Goal: Task Accomplishment & Management: Manage account settings

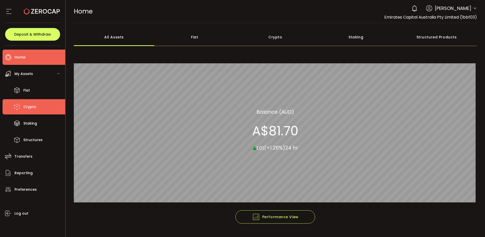
click at [32, 108] on span "Crypto" at bounding box center [29, 106] width 13 height 7
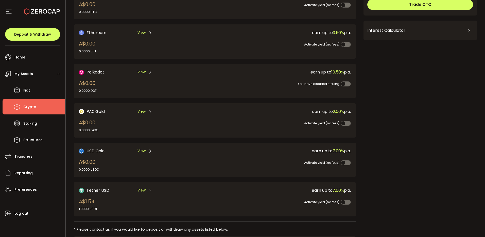
scroll to position [105, 0]
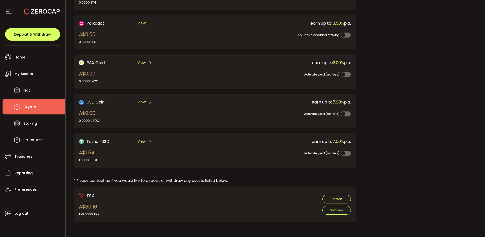
click at [144, 140] on span "View" at bounding box center [142, 141] width 8 height 5
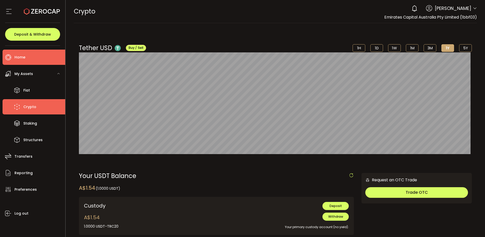
click at [17, 58] on span "Home" at bounding box center [19, 57] width 11 height 7
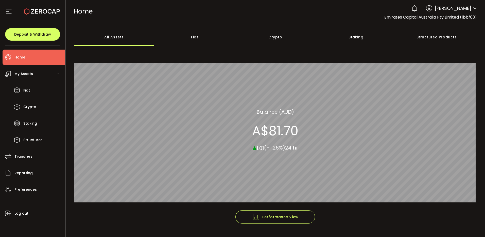
click at [473, 6] on span at bounding box center [475, 8] width 4 height 5
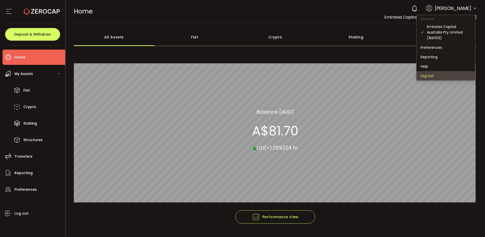
click at [433, 76] on li "Log out" at bounding box center [446, 75] width 59 height 9
